Goal: Information Seeking & Learning: Learn about a topic

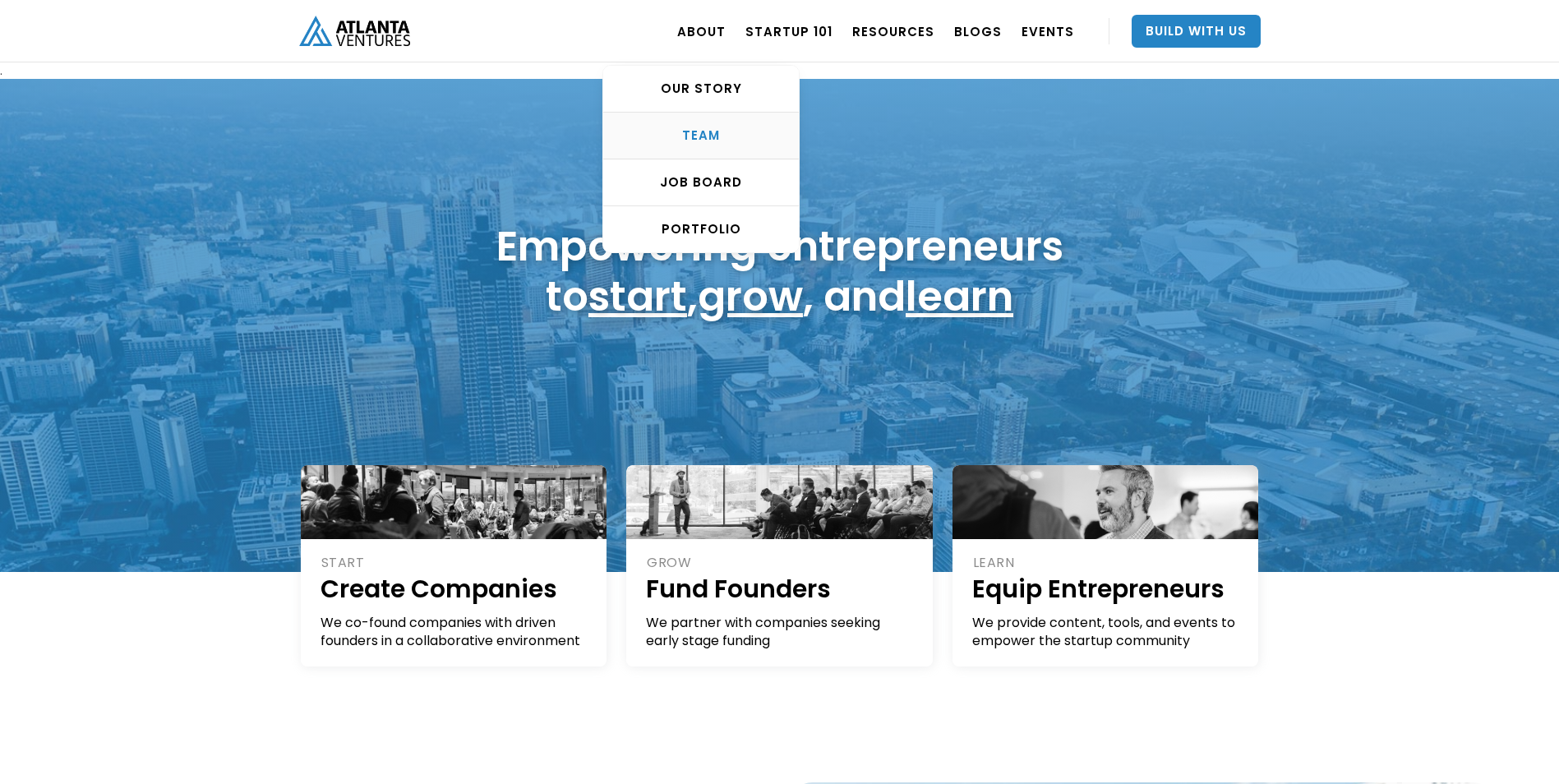
click at [727, 131] on div "TEAM" at bounding box center [701, 135] width 195 height 16
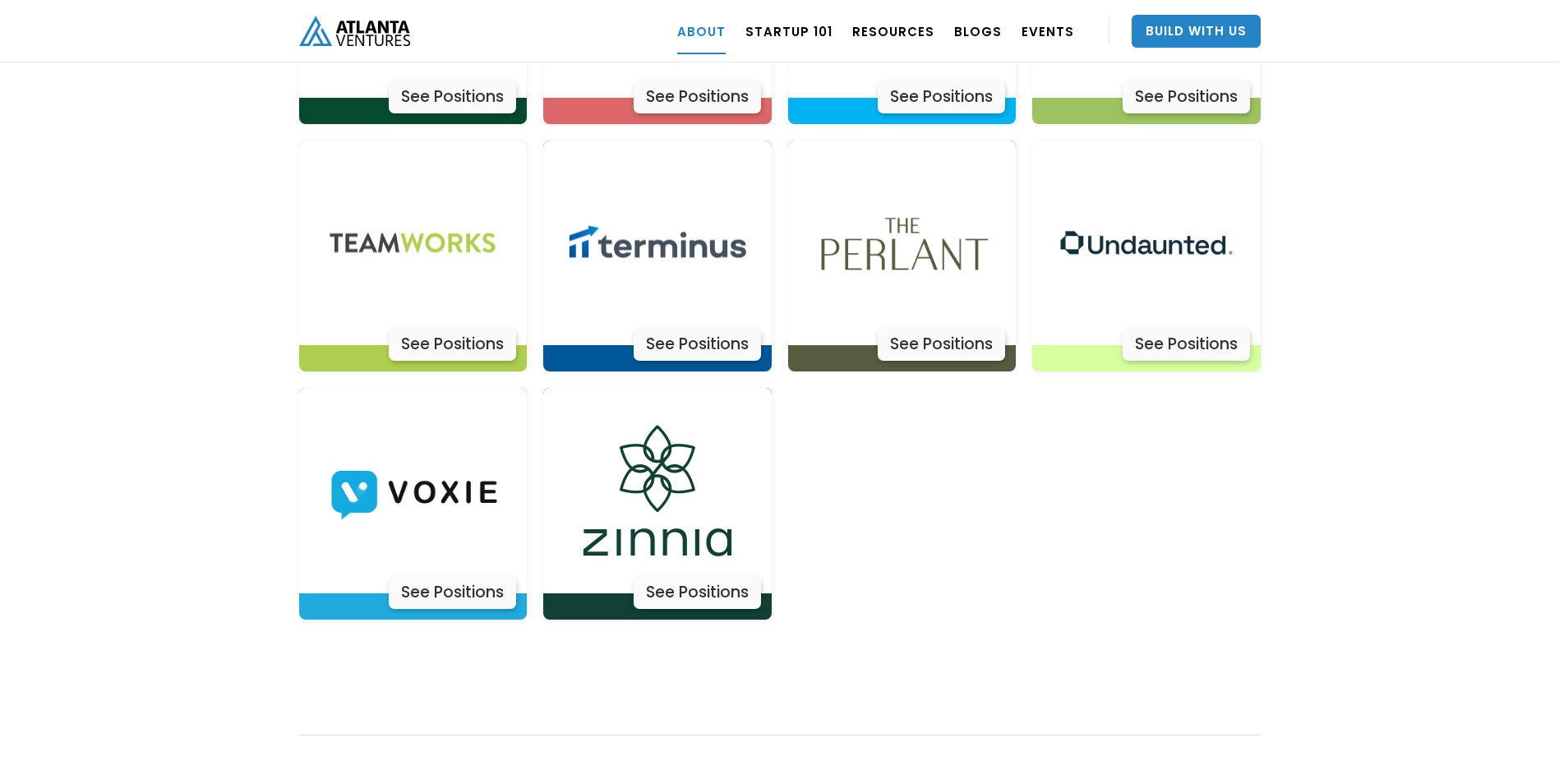
scroll to position [6042, 0]
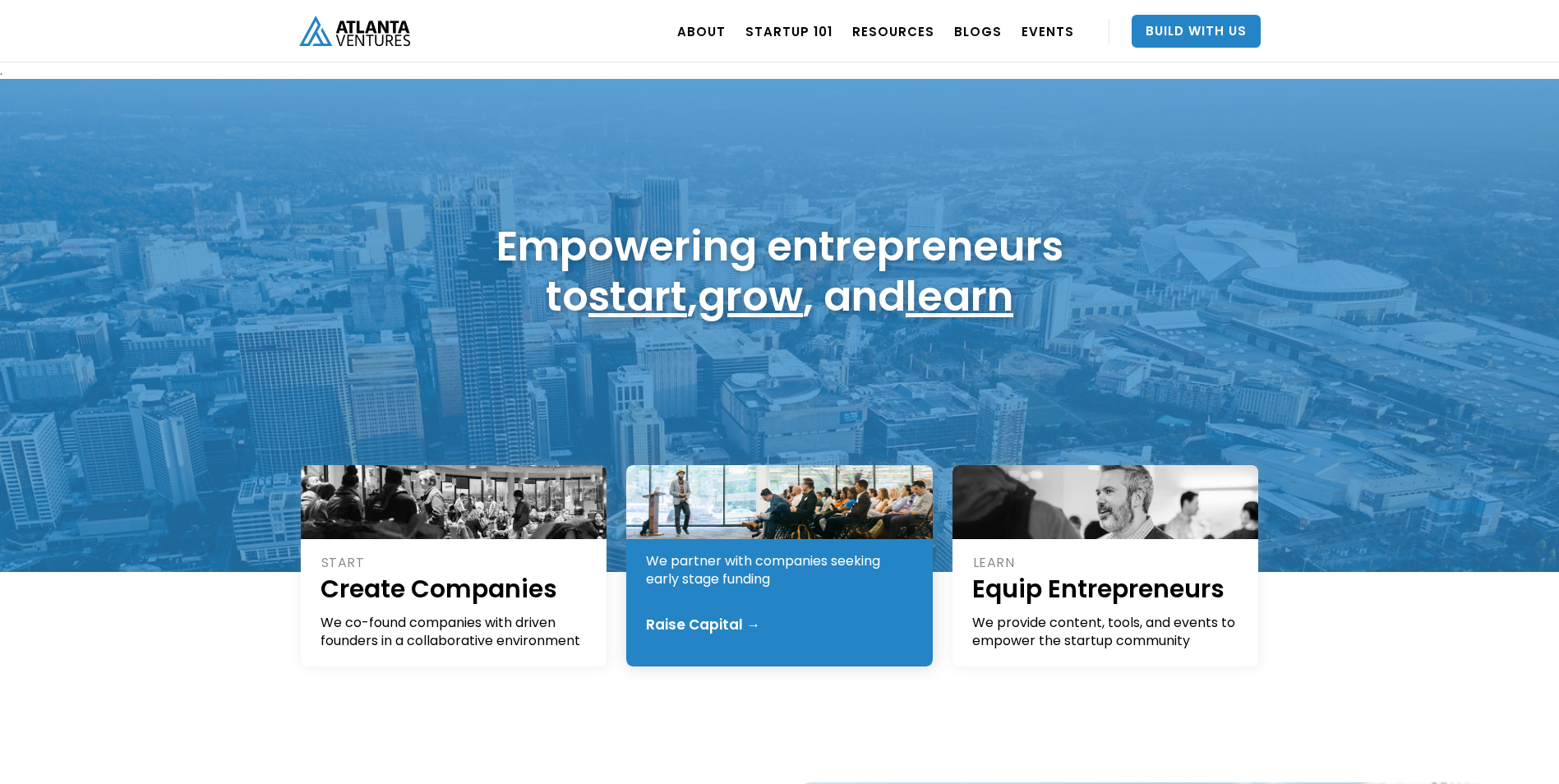
click at [694, 595] on div "GROW Fund Founders We partner with companies seeking early stage funding Raise …" at bounding box center [779, 566] width 306 height 202
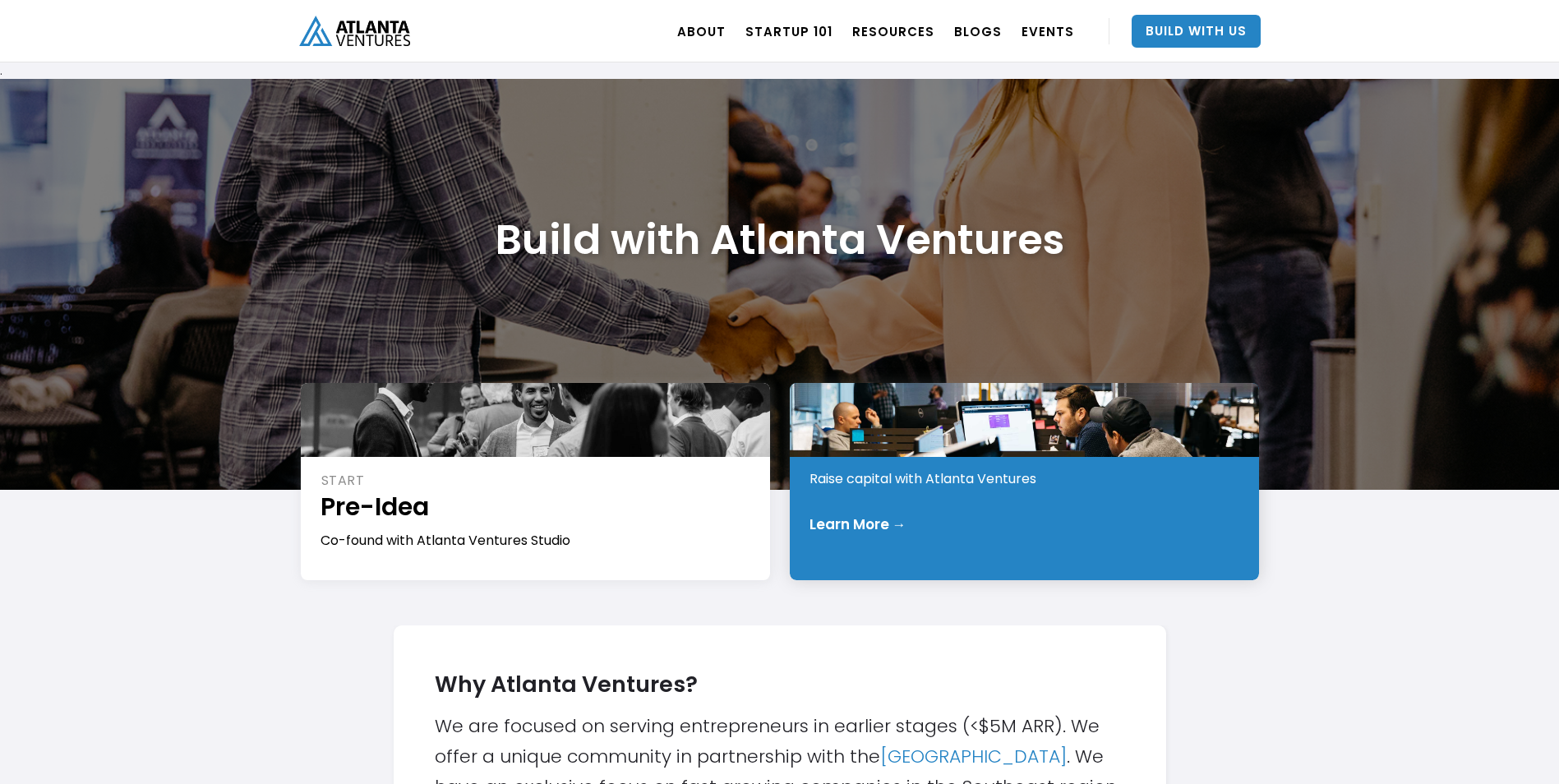
click at [856, 481] on div "Raise capital with Atlanta Ventures" at bounding box center [1025, 479] width 431 height 18
